Goal: Information Seeking & Learning: Understand process/instructions

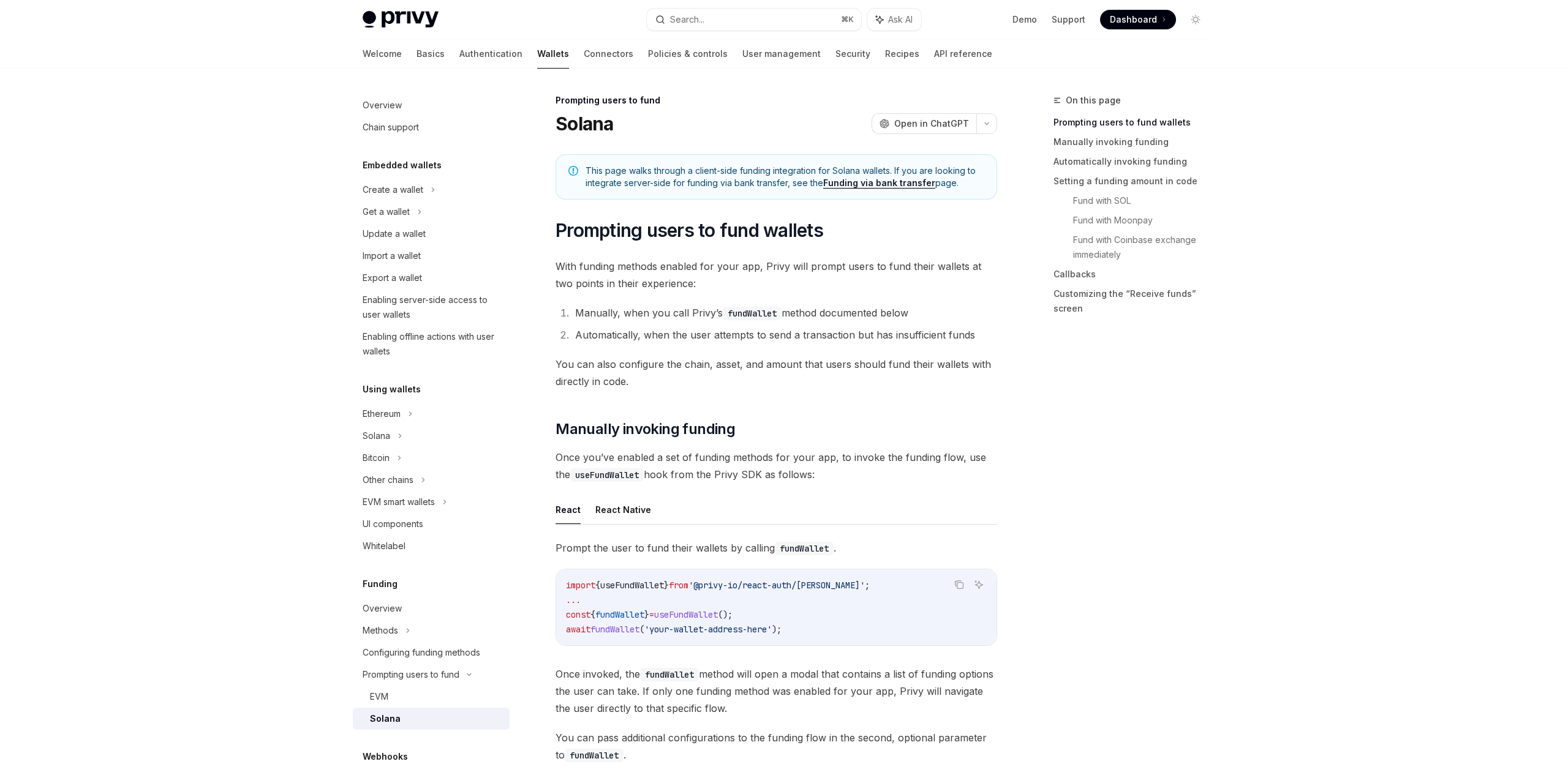
scroll to position [216, 0]
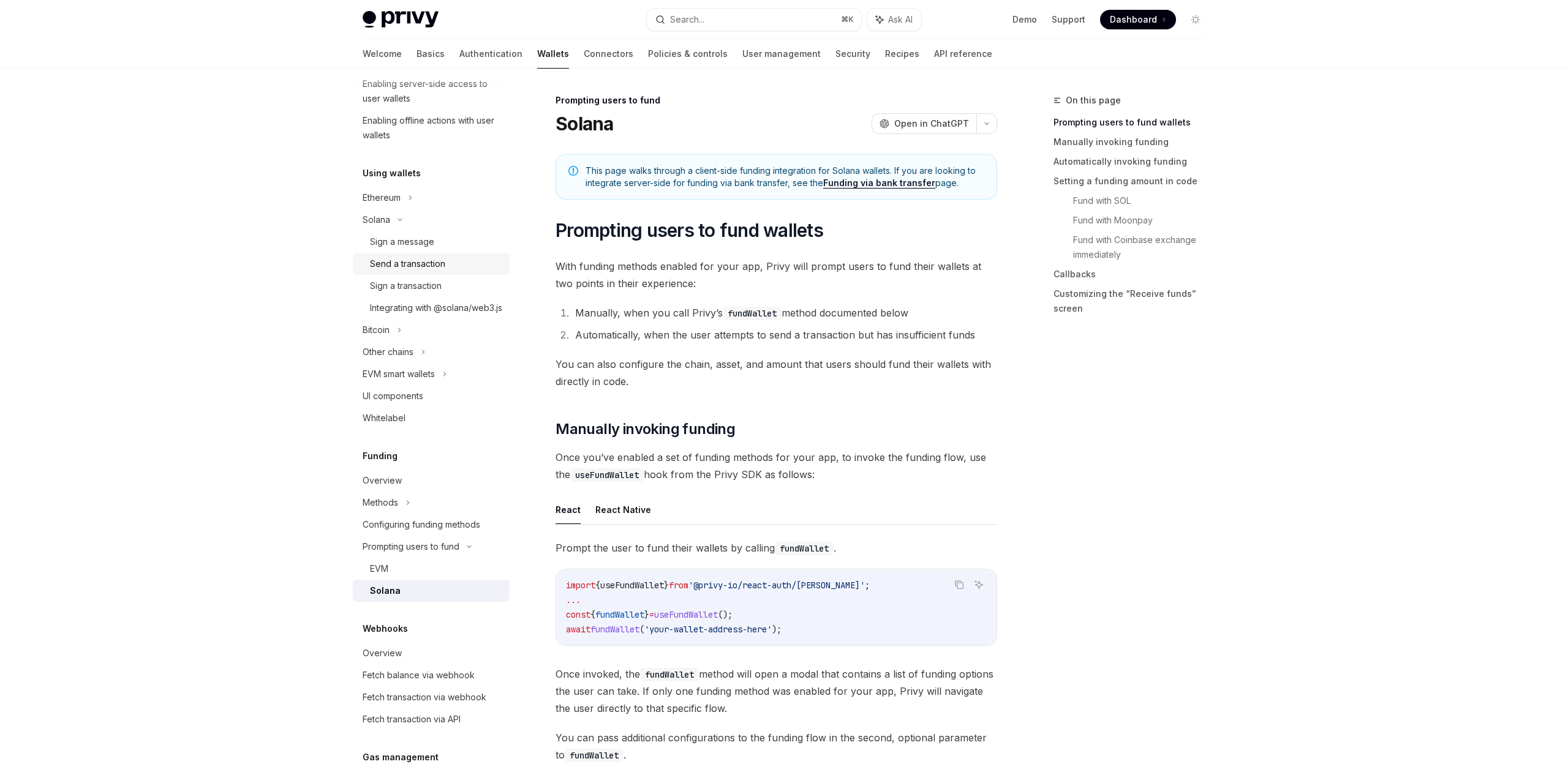
click at [409, 261] on div "Send a transaction" at bounding box center [408, 264] width 76 height 15
type textarea "*"
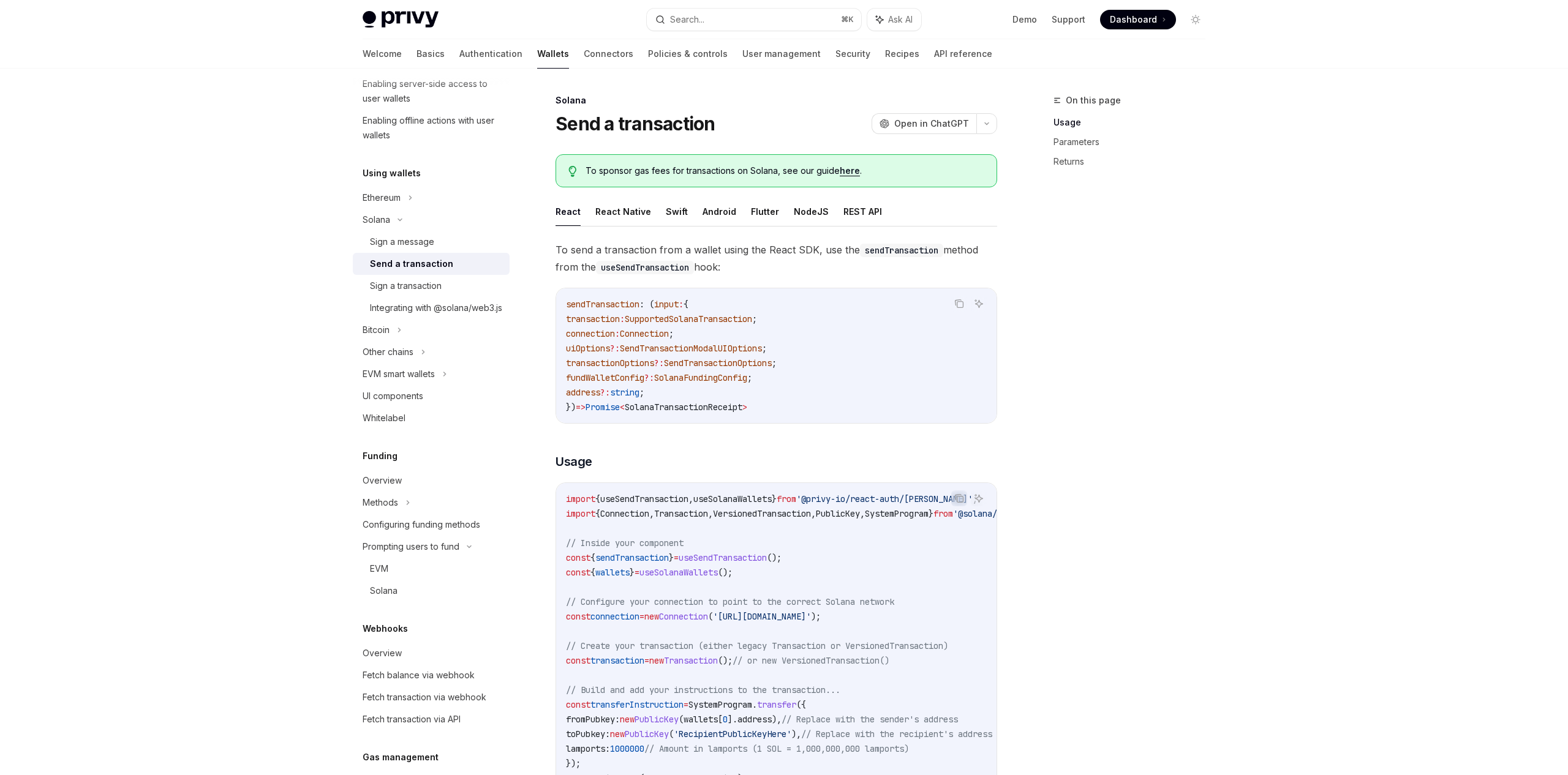
click at [719, 316] on span "SupportedSolanaTransaction" at bounding box center [688, 319] width 127 height 11
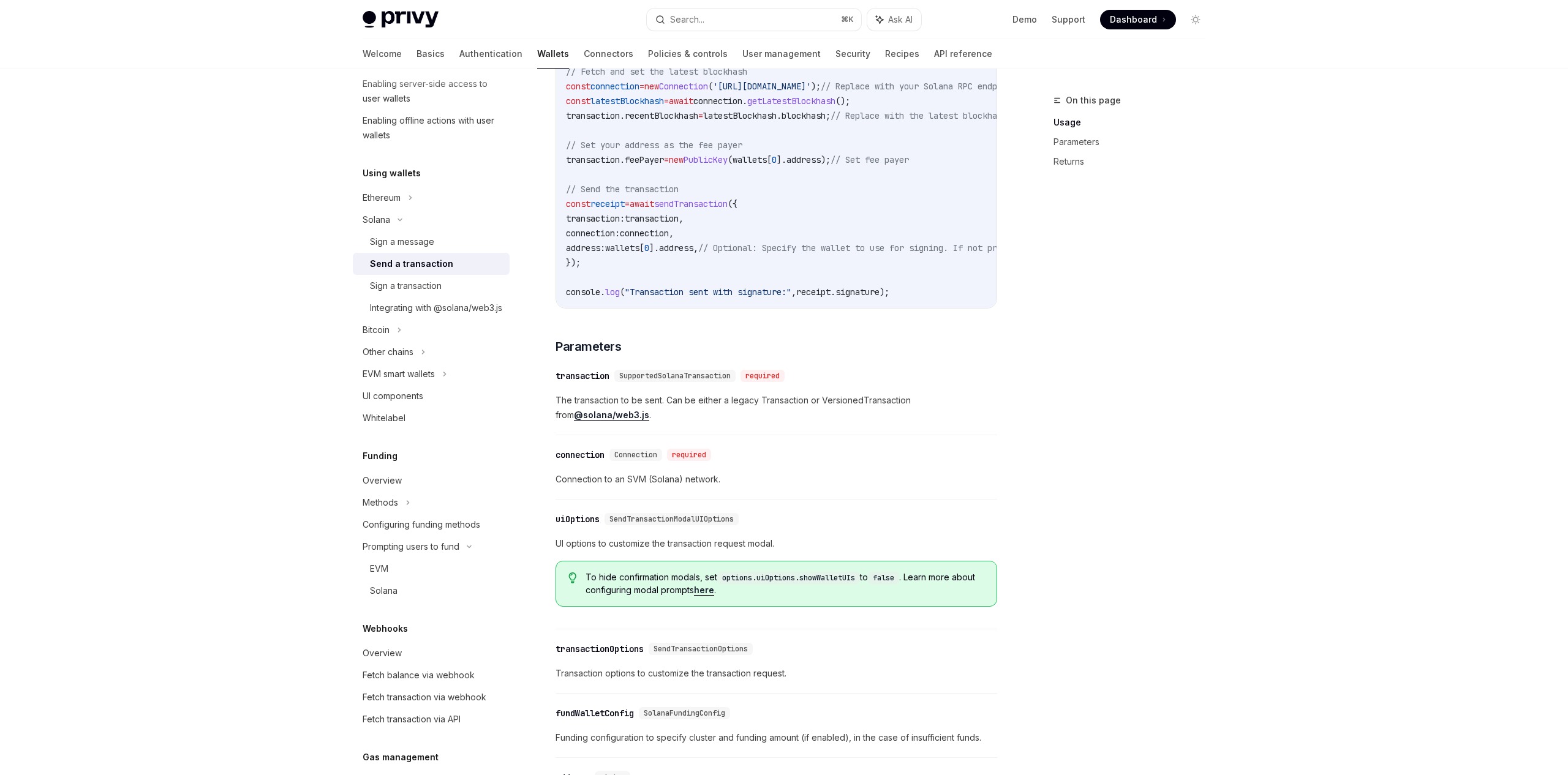
scroll to position [848, 0]
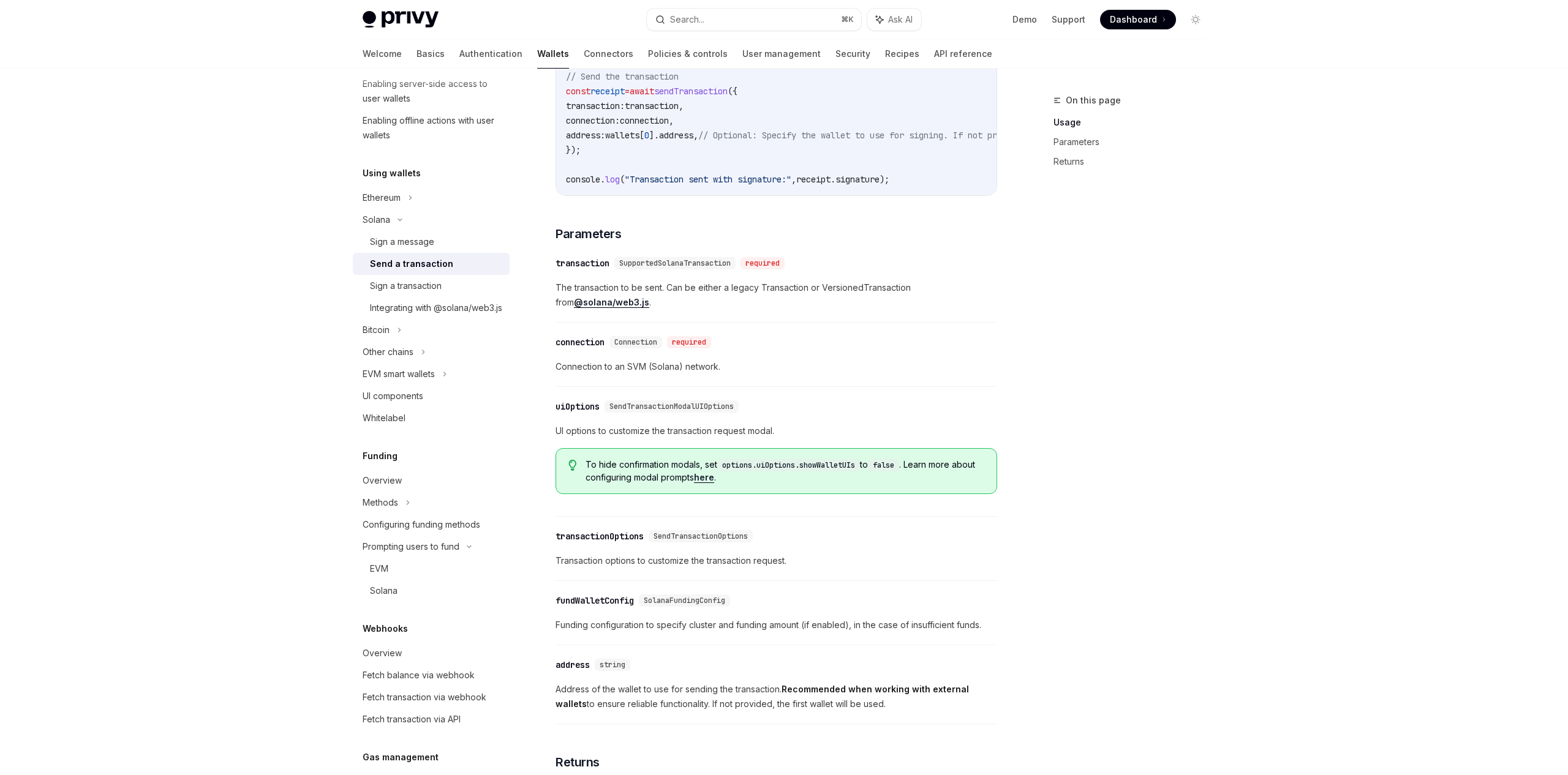
click at [595, 308] on link "@solana/web3.js" at bounding box center [611, 303] width 76 height 11
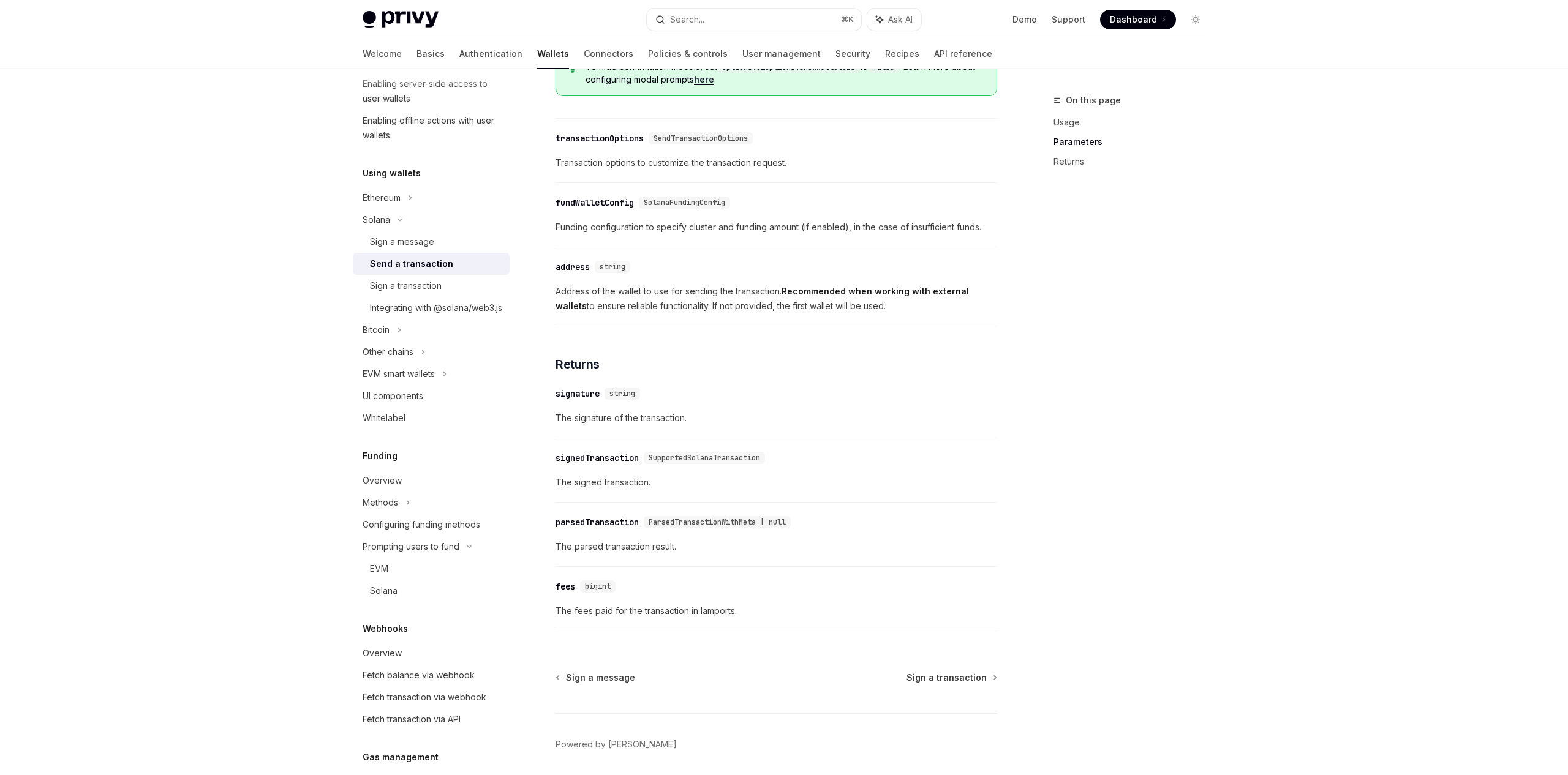
scroll to position [1296, 0]
